Goal: Information Seeking & Learning: Check status

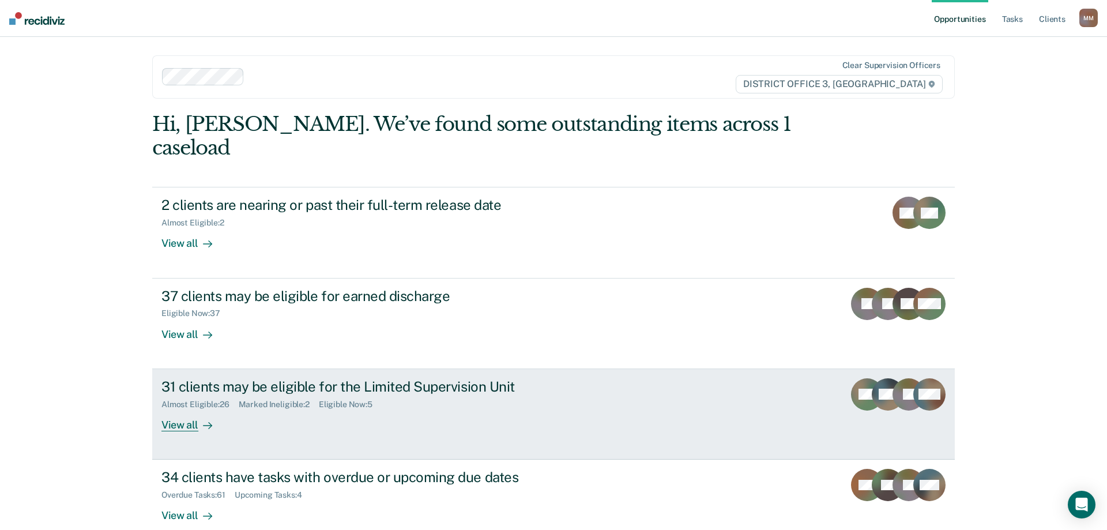
click at [176, 409] on div "View all" at bounding box center [193, 420] width 65 height 22
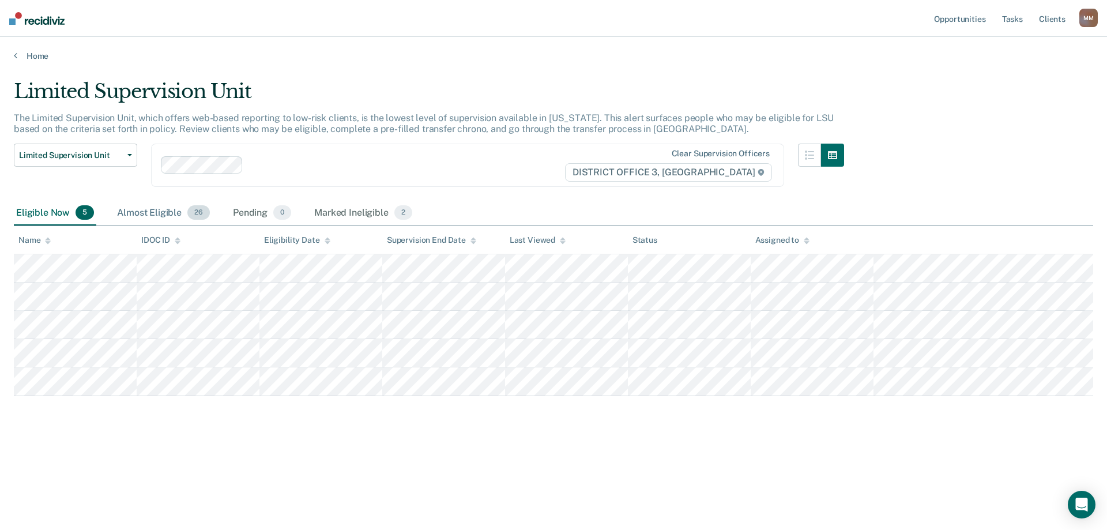
click at [152, 214] on div "Almost Eligible 26" at bounding box center [163, 213] width 97 height 25
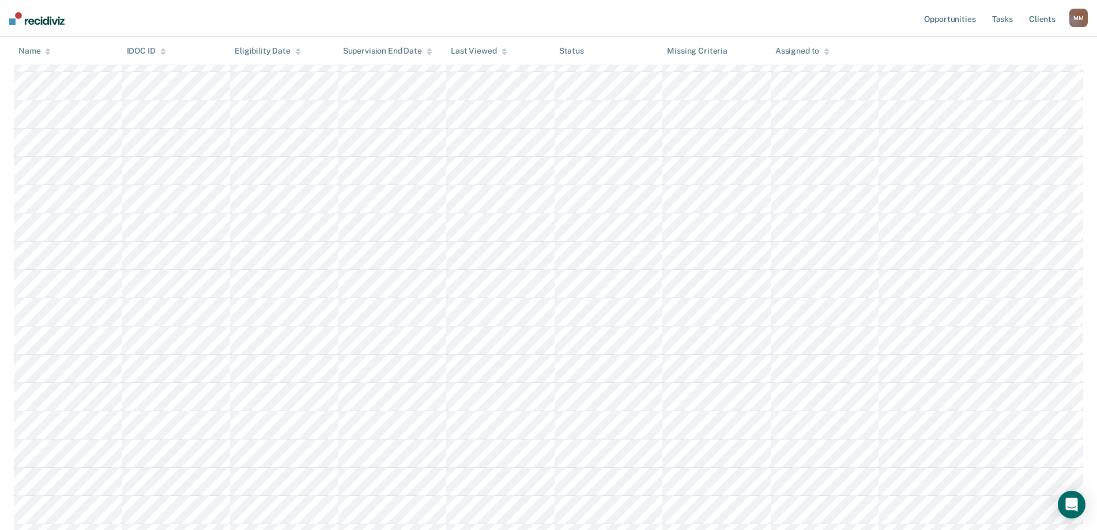
scroll to position [231, 0]
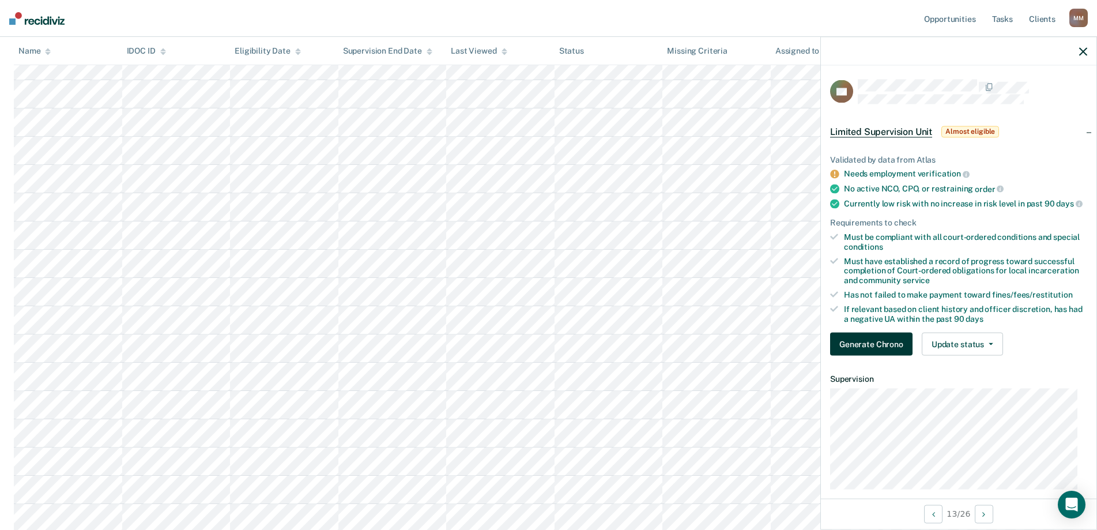
click at [863, 349] on button "Generate Chrono" at bounding box center [871, 344] width 82 height 23
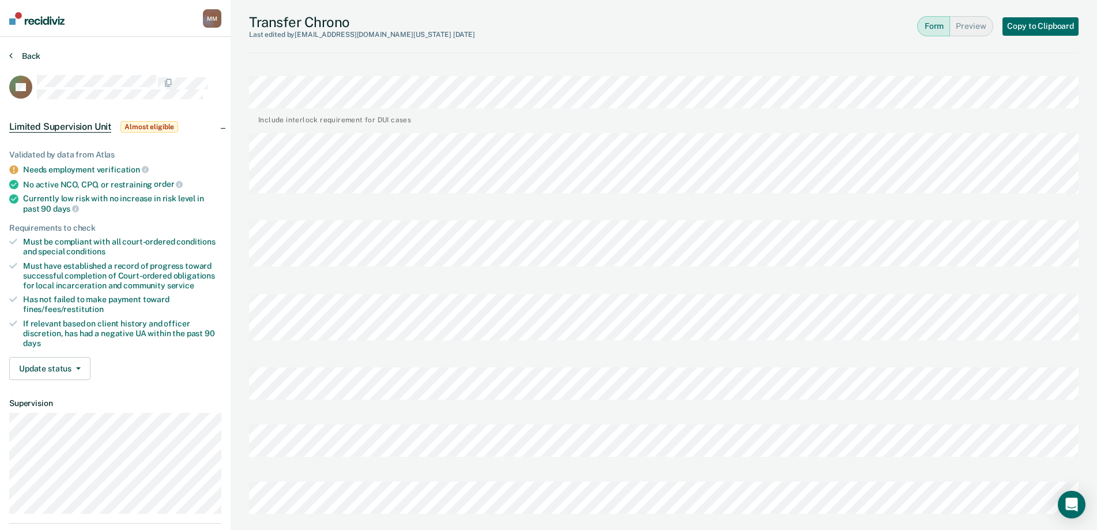
click at [26, 57] on button "Back" at bounding box center [24, 56] width 31 height 10
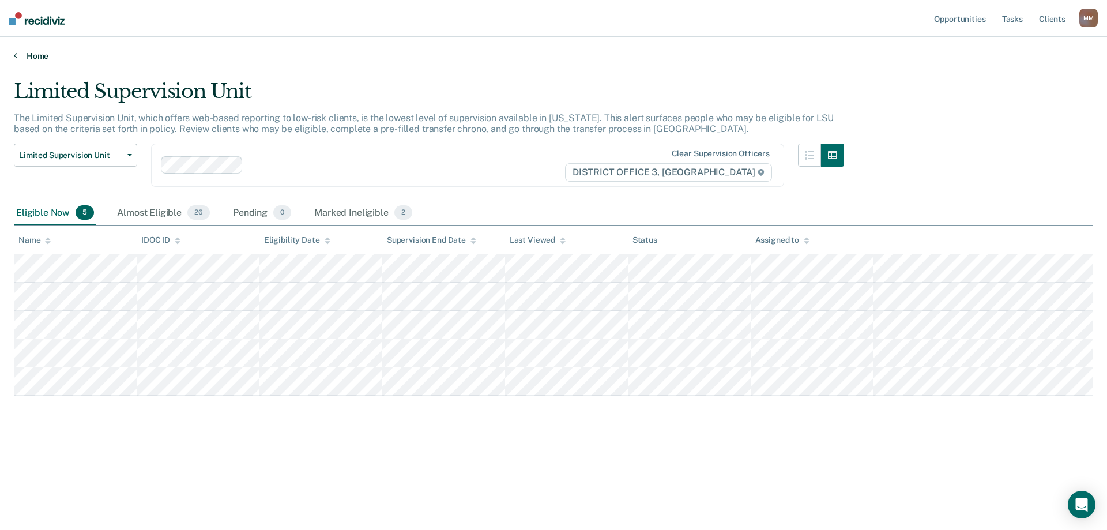
click at [34, 57] on link "Home" at bounding box center [553, 56] width 1079 height 10
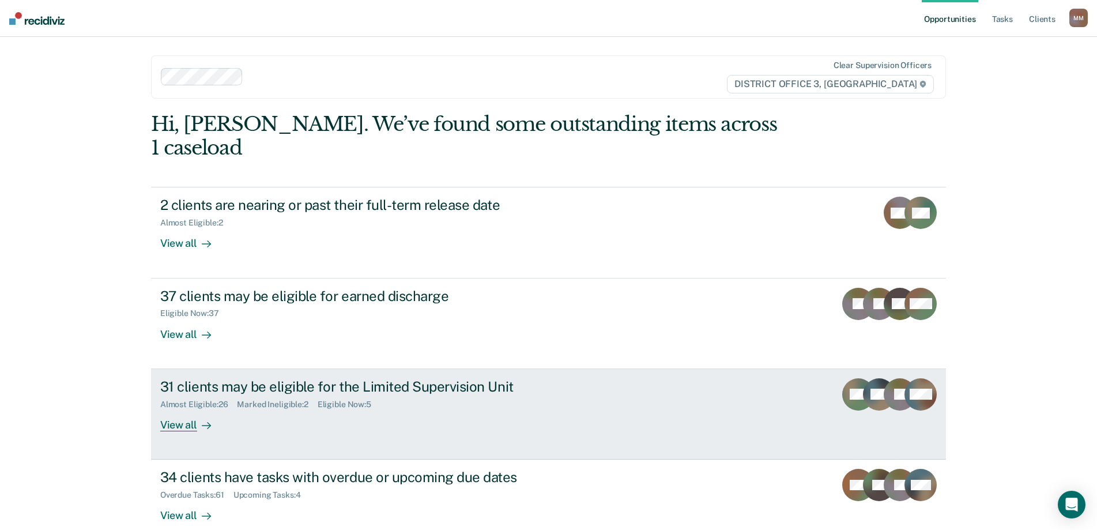
click at [186, 409] on div "View all" at bounding box center [192, 420] width 65 height 22
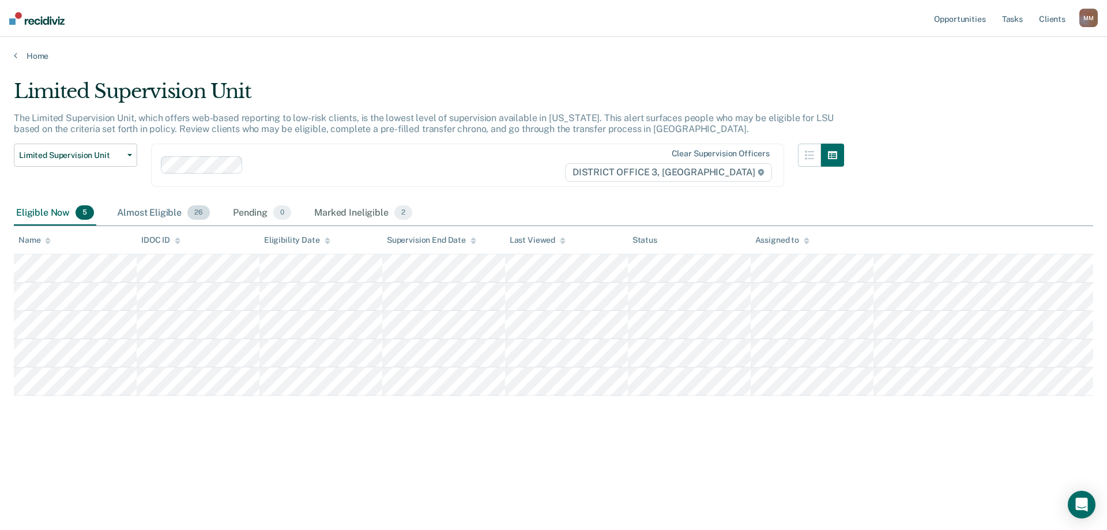
click at [140, 218] on div "Almost Eligible 26" at bounding box center [163, 213] width 97 height 25
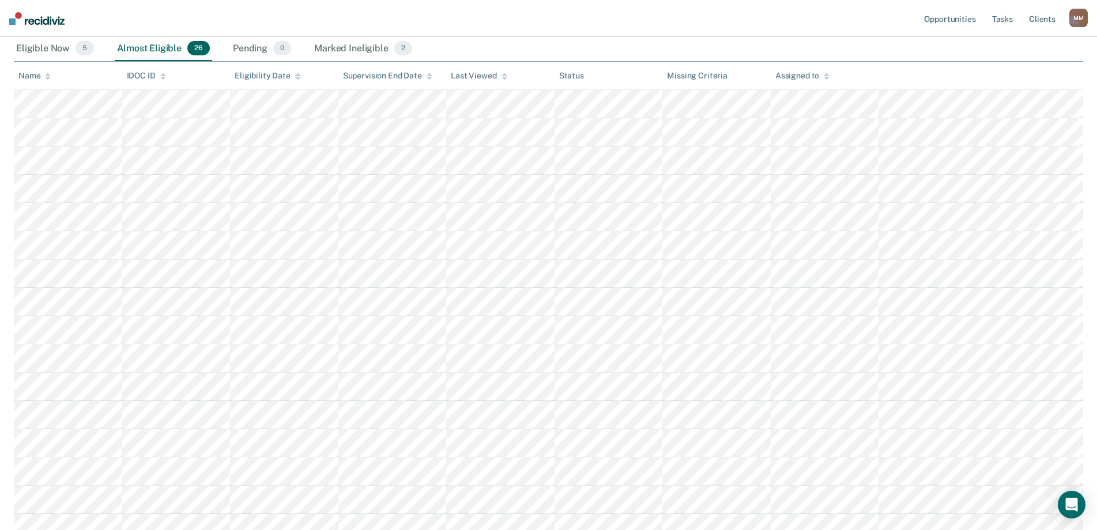
scroll to position [173, 0]
